Goal: Browse casually: Explore the website without a specific task or goal

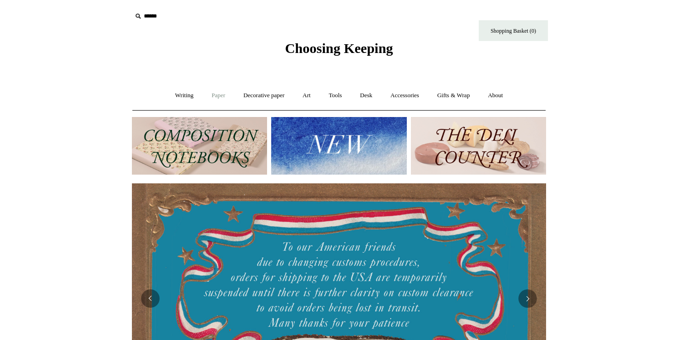
click at [214, 97] on link "Paper +" at bounding box center [218, 95] width 30 height 24
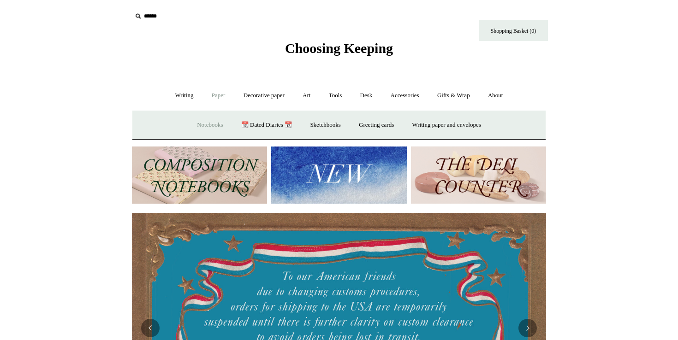
click at [205, 124] on link "Notebooks +" at bounding box center [210, 125] width 42 height 24
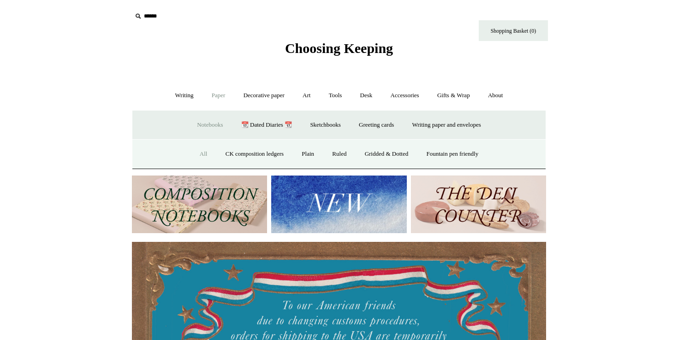
click at [199, 151] on link "All" at bounding box center [203, 154] width 24 height 24
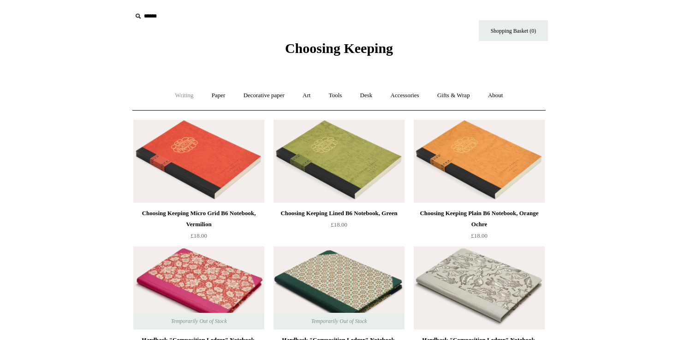
click at [185, 95] on link "Writing +" at bounding box center [184, 95] width 35 height 24
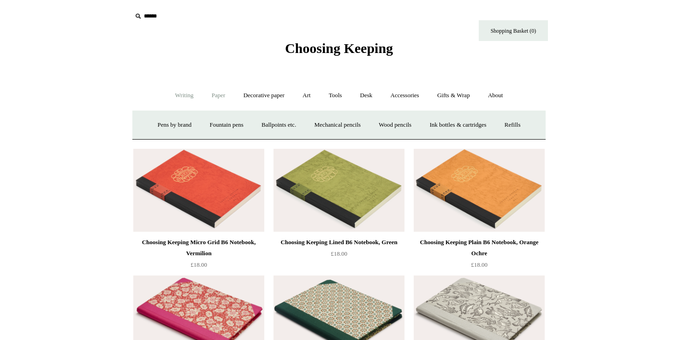
click at [220, 95] on link "Paper +" at bounding box center [218, 95] width 30 height 24
click at [265, 123] on link "📆 Dated Diaries 📆" at bounding box center [266, 125] width 67 height 24
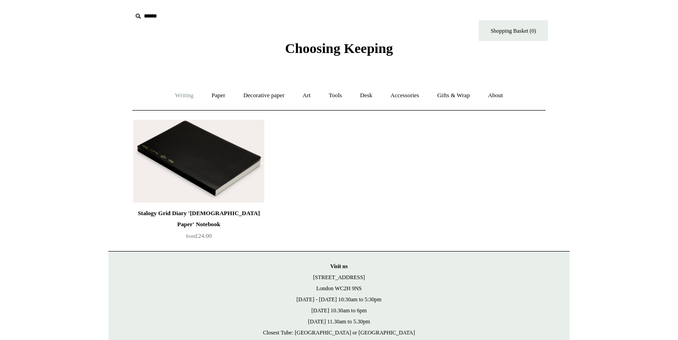
click at [185, 95] on link "Writing +" at bounding box center [184, 95] width 35 height 24
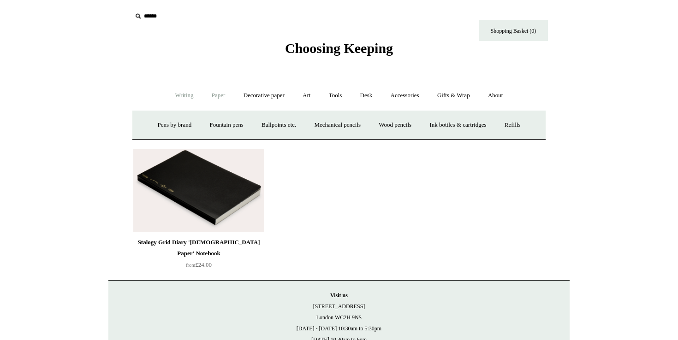
click at [223, 96] on link "Paper +" at bounding box center [218, 95] width 30 height 24
click at [308, 96] on link "Art +" at bounding box center [306, 95] width 24 height 24
click at [180, 98] on link "Writing +" at bounding box center [184, 95] width 35 height 24
click at [216, 98] on link "Paper +" at bounding box center [218, 95] width 30 height 24
click at [350, 44] on span "Choosing Keeping" at bounding box center [339, 48] width 108 height 15
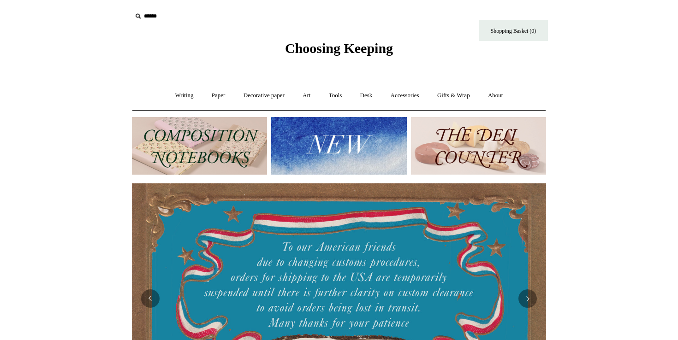
click at [347, 137] on img at bounding box center [338, 146] width 135 height 58
